Goal: Information Seeking & Learning: Learn about a topic

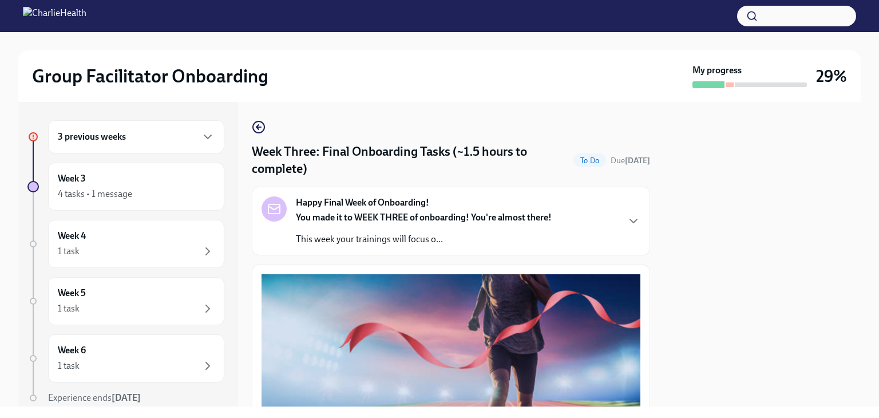
scroll to position [57, 0]
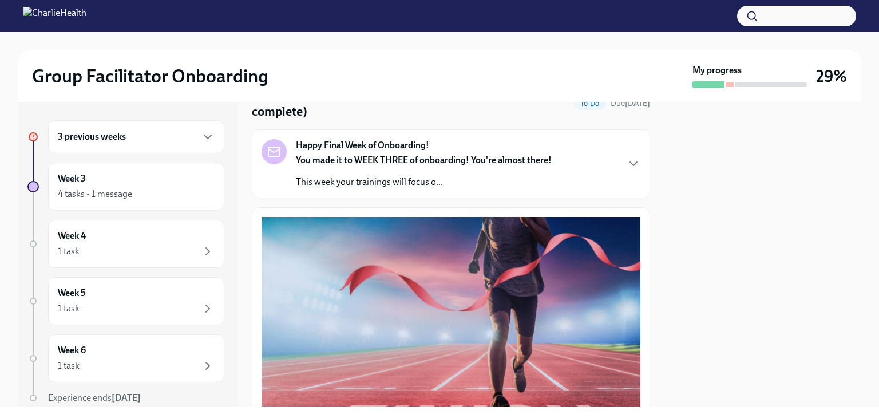
click at [543, 181] on p "This week your trainings will focus o..." at bounding box center [424, 182] width 256 height 13
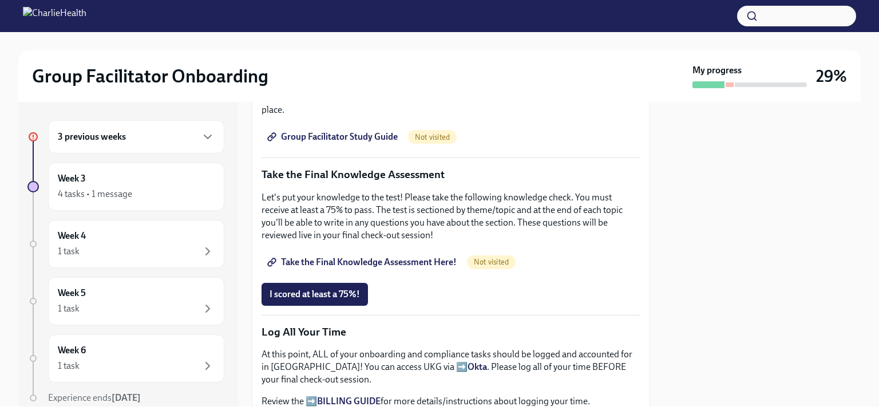
scroll to position [858, 0]
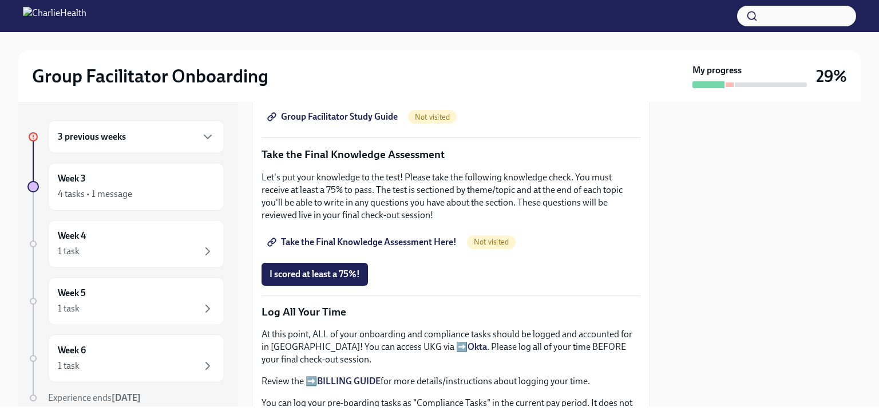
click at [359, 122] on span "Group Facilitator Study Guide" at bounding box center [334, 116] width 128 height 11
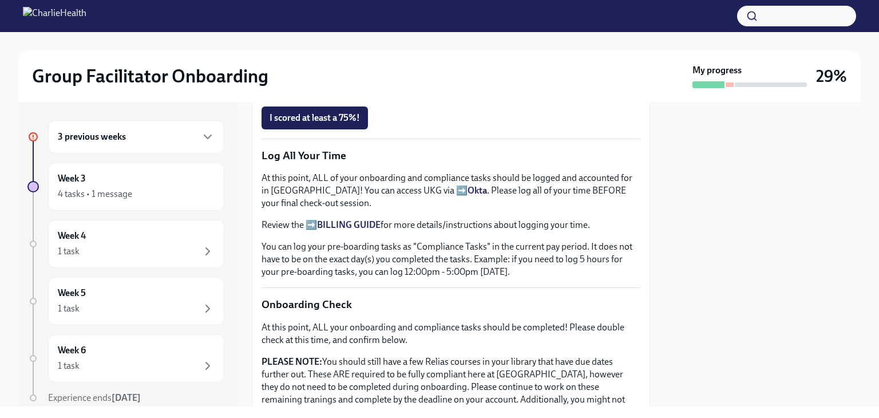
scroll to position [1415, 0]
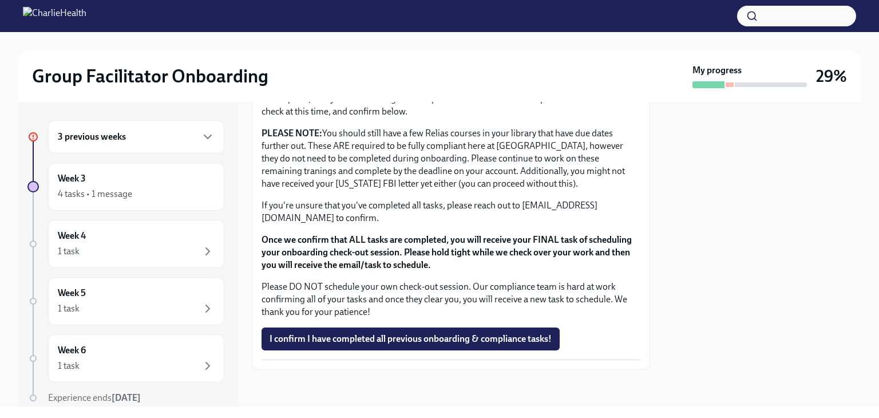
click at [171, 145] on div "3 previous weeks" at bounding box center [136, 136] width 176 height 33
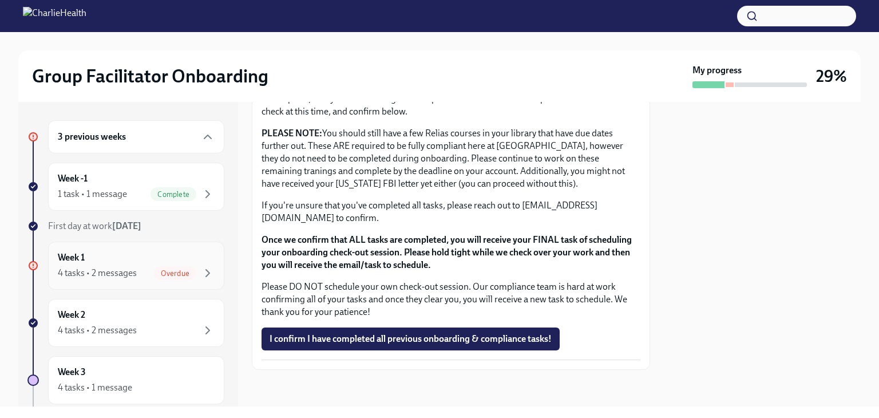
click at [154, 270] on span "Overdue" at bounding box center [175, 273] width 42 height 9
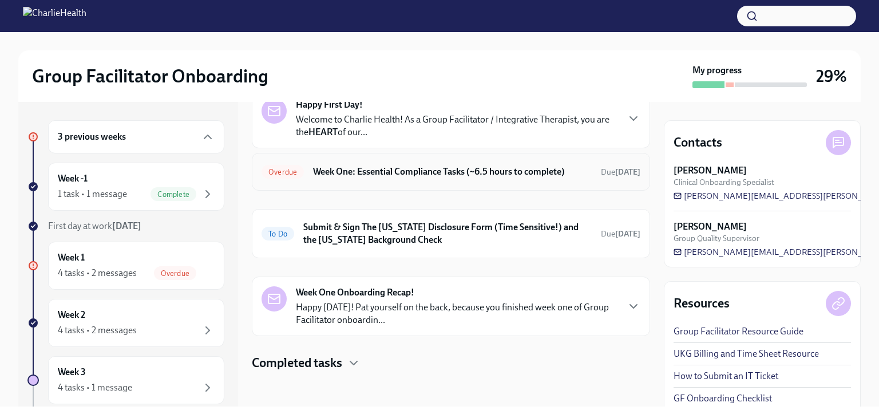
scroll to position [66, 0]
click at [415, 291] on div "Week One Onboarding Recap! Happy [DATE]! Pat yourself on the back, because you …" at bounding box center [457, 306] width 322 height 40
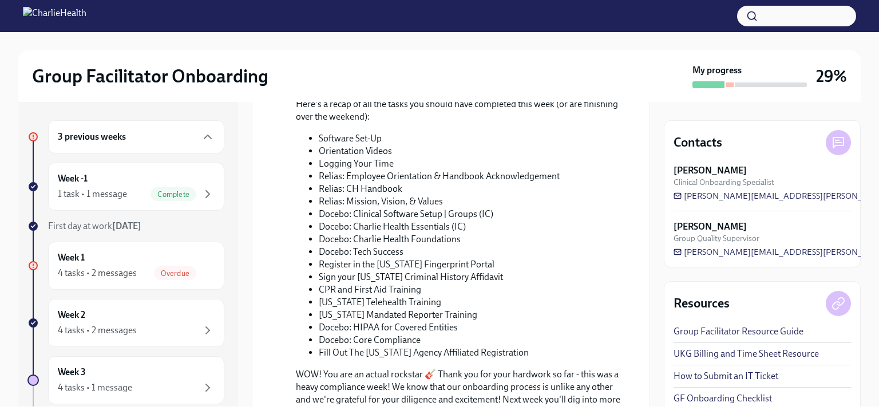
scroll to position [653, 0]
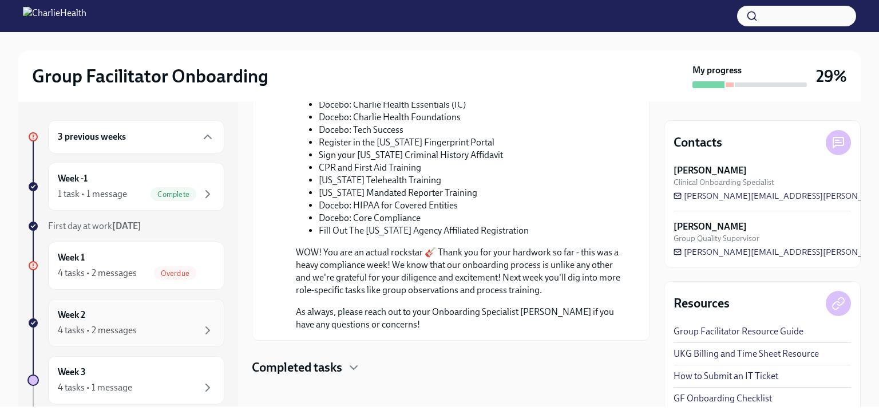
click at [104, 321] on div "Week 2 4 tasks • 2 messages" at bounding box center [136, 322] width 157 height 29
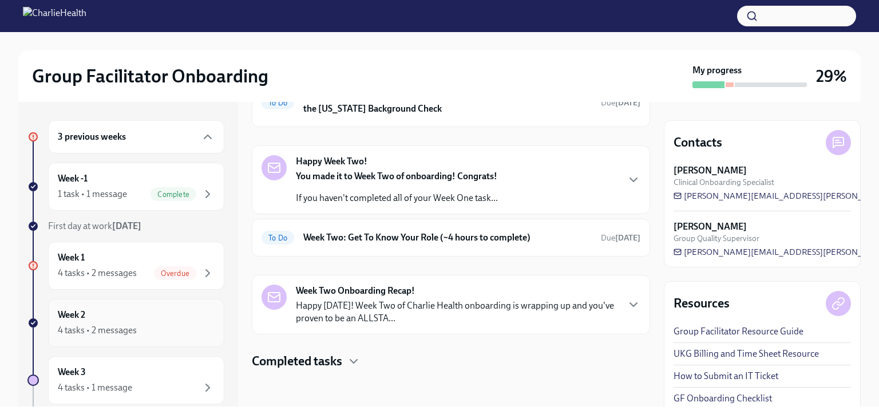
scroll to position [76, 0]
click at [465, 238] on h6 "Week Two: Get To Know Your Role (~4 hours to complete)" at bounding box center [447, 238] width 288 height 13
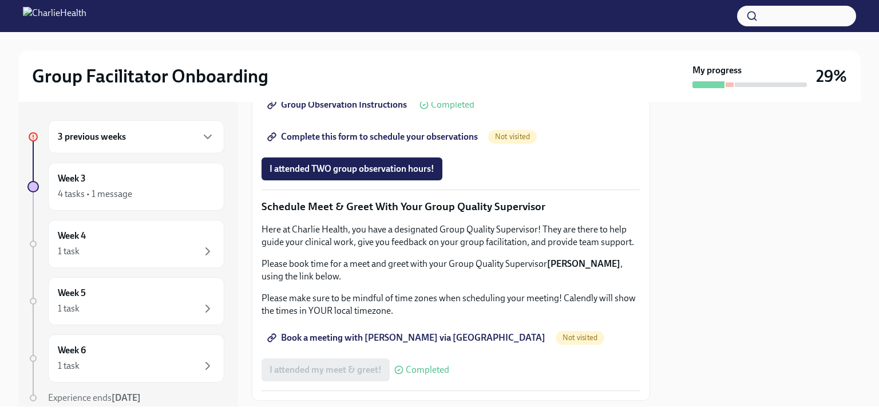
scroll to position [916, 0]
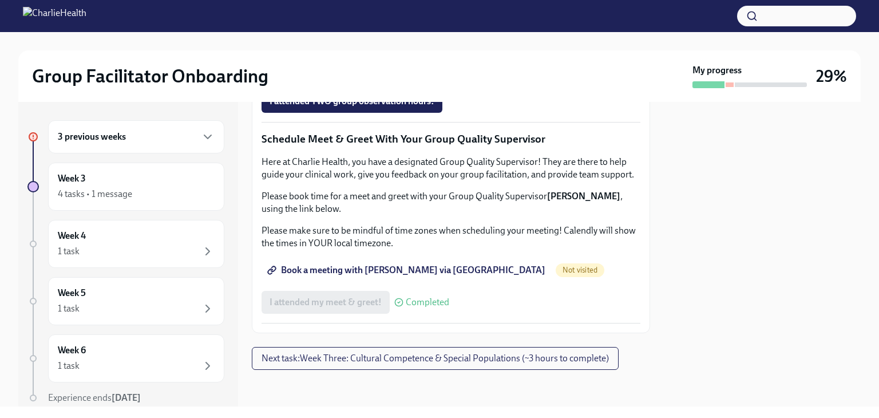
click at [475, 75] on span "Complete this form to schedule your observations" at bounding box center [374, 69] width 208 height 11
click at [393, 362] on span "Next task : Week Three: Cultural Competence & Special Populations (~3 hours to …" at bounding box center [435, 358] width 347 height 11
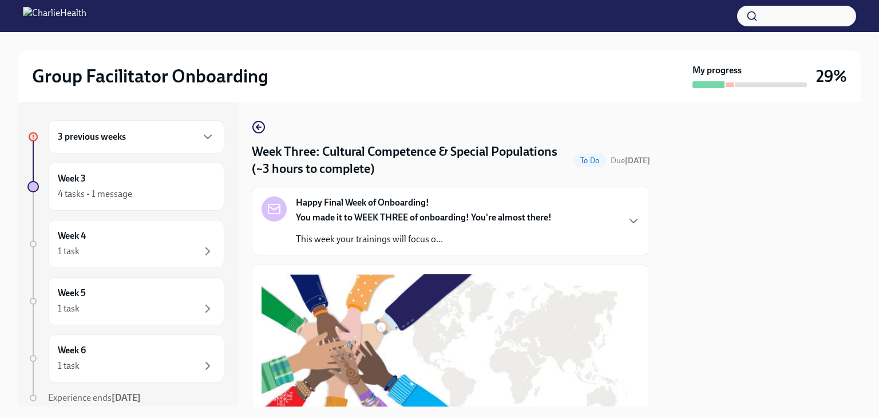
click at [447, 221] on strong "You made it to WEEK THREE of onboarding! You're almost there!" at bounding box center [424, 217] width 256 height 11
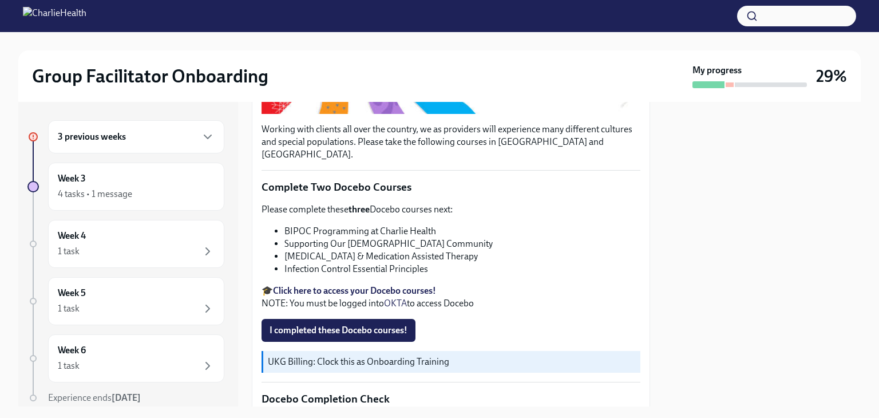
scroll to position [687, 0]
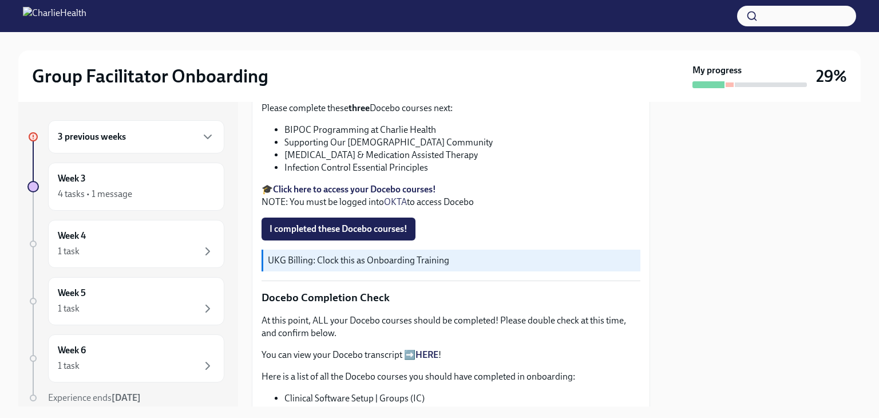
click at [660, 149] on div "3 previous weeks Week 3 4 tasks • 1 message Week 4 1 task Week 5 1 task Week 6 …" at bounding box center [439, 254] width 842 height 304
click at [684, 140] on div at bounding box center [762, 254] width 197 height 304
click at [398, 195] on strong "Click here to access your Docebo courses!" at bounding box center [354, 189] width 163 height 11
